Goal: Communication & Community: Ask a question

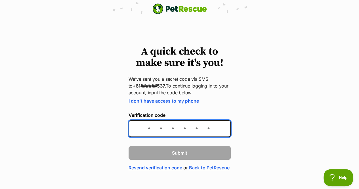
click at [217, 131] on input "Verification code" at bounding box center [180, 128] width 102 height 17
type input "609580"
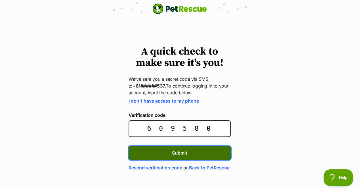
click at [200, 155] on button "Submit" at bounding box center [180, 153] width 102 height 14
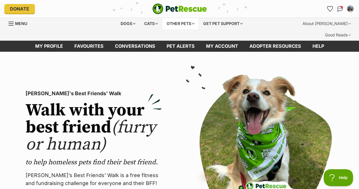
click at [176, 23] on div "Other pets" at bounding box center [181, 23] width 36 height 11
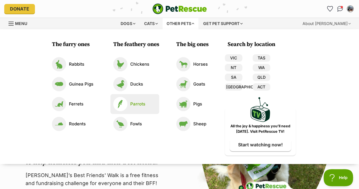
click at [132, 100] on link "Parrots" at bounding box center [134, 104] width 43 height 14
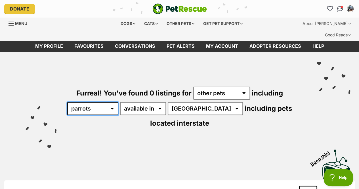
click at [117, 102] on select "all other pets Birds Chickens Cows Ducks Ferrets Fowls Goats Guinea Pigs Horses…" at bounding box center [92, 108] width 51 height 13
select select "Birds"
click at [71, 102] on select "all other pets Birds Chickens Cows Ducks Ferrets Fowls Goats Guinea Pigs Horses…" at bounding box center [92, 108] width 51 height 13
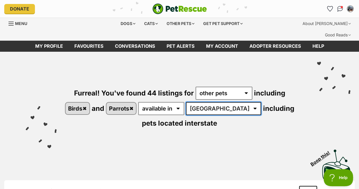
click at [231, 102] on select "Australia NSW QLD SA VIC WA" at bounding box center [223, 108] width 75 height 13
select select "[GEOGRAPHIC_DATA]"
click at [197, 102] on select "Australia NSW QLD SA VIC WA" at bounding box center [223, 108] width 75 height 13
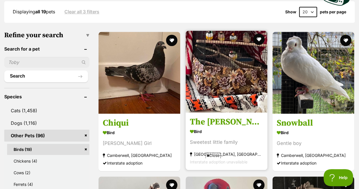
click at [224, 77] on img at bounding box center [227, 72] width 82 height 82
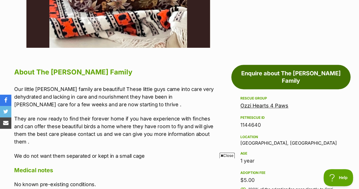
click at [262, 65] on link "Enquire about The Finch Family" at bounding box center [291, 77] width 119 height 24
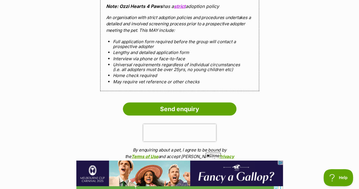
scroll to position [552, 0]
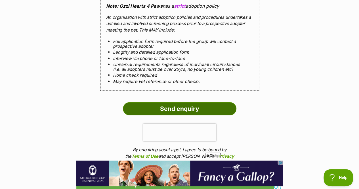
click at [199, 102] on input "Send enquiry" at bounding box center [180, 108] width 114 height 13
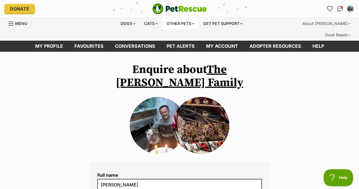
click at [176, 22] on div "Other pets" at bounding box center [181, 23] width 36 height 11
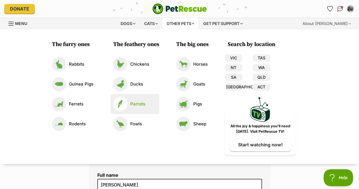
click at [136, 104] on p "Parrots" at bounding box center [137, 104] width 15 height 7
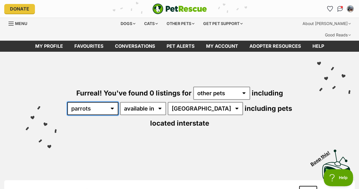
click at [115, 102] on select "all other pets Birds Chickens Cows Ducks Ferrets Fowls Goats Guinea Pigs Horses…" at bounding box center [92, 108] width 51 height 13
select select "Birds"
click at [71, 102] on select "all other pets Birds Chickens Cows Ducks Ferrets Fowls Goats Guinea Pigs Horses…" at bounding box center [92, 108] width 51 height 13
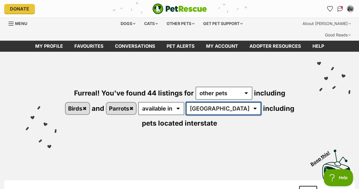
click at [231, 102] on select "[GEOGRAPHIC_DATA] [GEOGRAPHIC_DATA] [GEOGRAPHIC_DATA] SA [GEOGRAPHIC_DATA] [GEO…" at bounding box center [223, 108] width 75 height 13
select select "[GEOGRAPHIC_DATA]"
click at [197, 102] on select "[GEOGRAPHIC_DATA] [GEOGRAPHIC_DATA] [GEOGRAPHIC_DATA] SA [GEOGRAPHIC_DATA] [GEO…" at bounding box center [223, 108] width 75 height 13
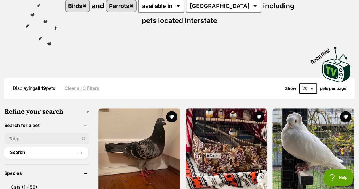
scroll to position [101, 0]
